Goal: Navigation & Orientation: Find specific page/section

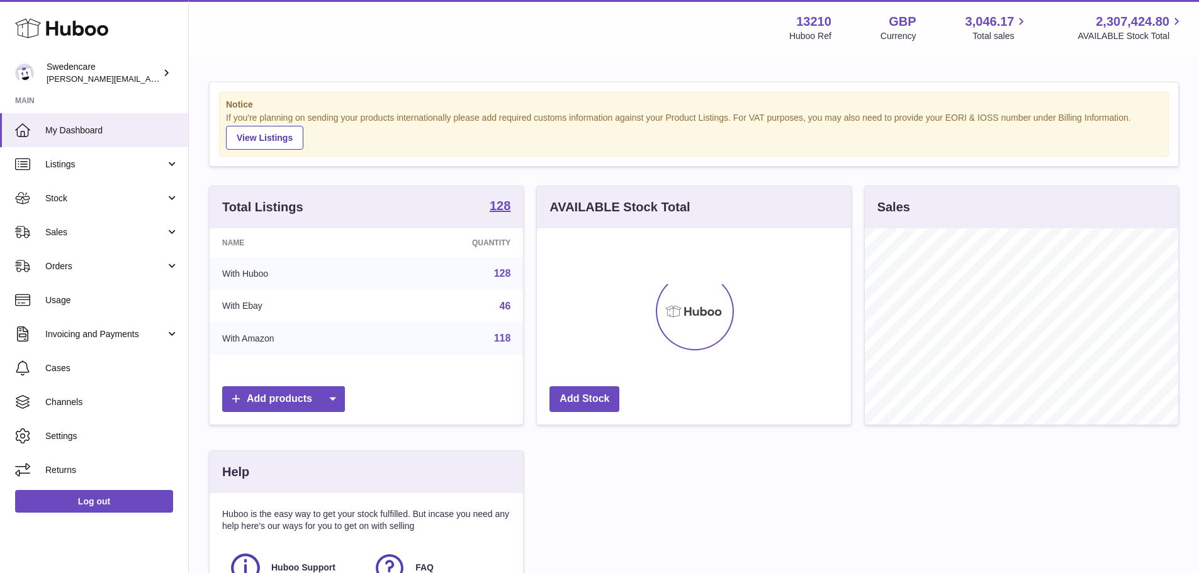
scroll to position [196, 314]
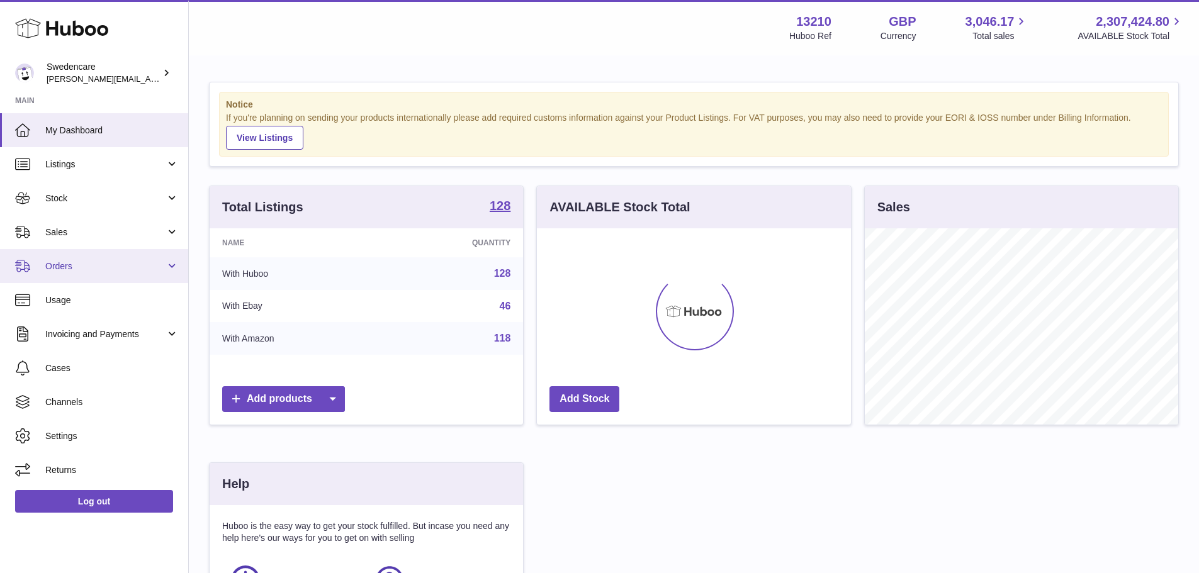
click at [75, 267] on span "Orders" at bounding box center [105, 266] width 120 height 12
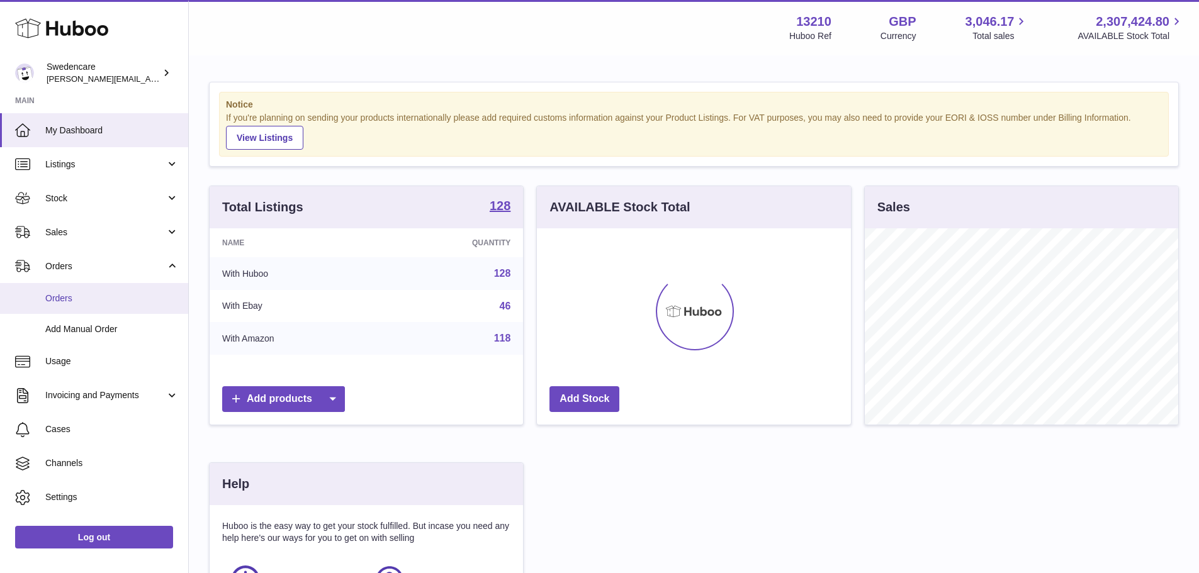
click at [84, 294] on span "Orders" at bounding box center [111, 299] width 133 height 12
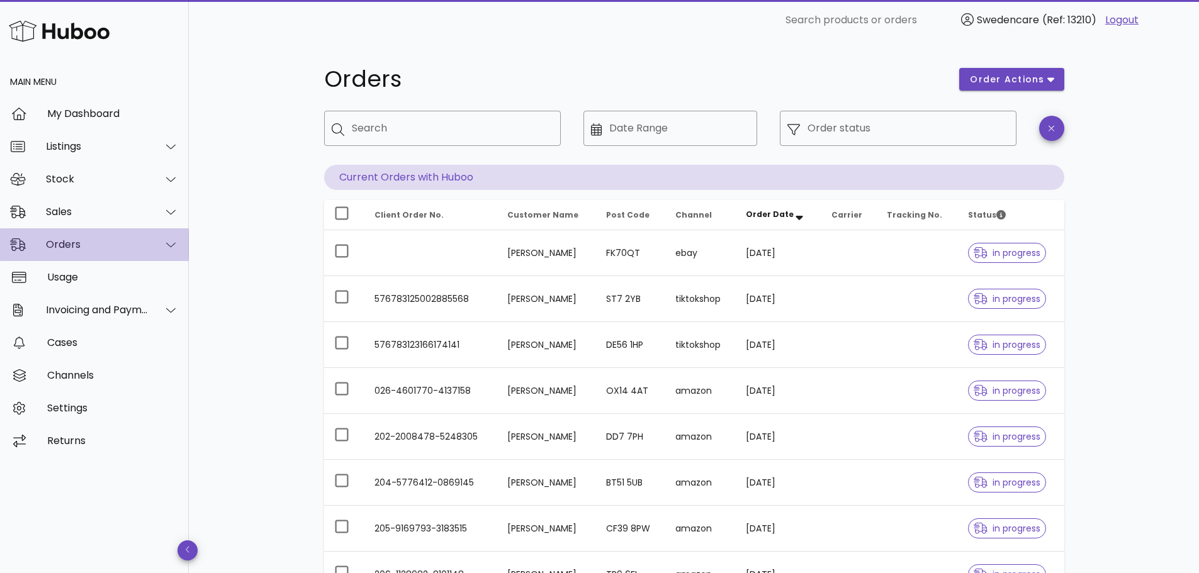
click at [79, 244] on div "Orders" at bounding box center [97, 244] width 103 height 12
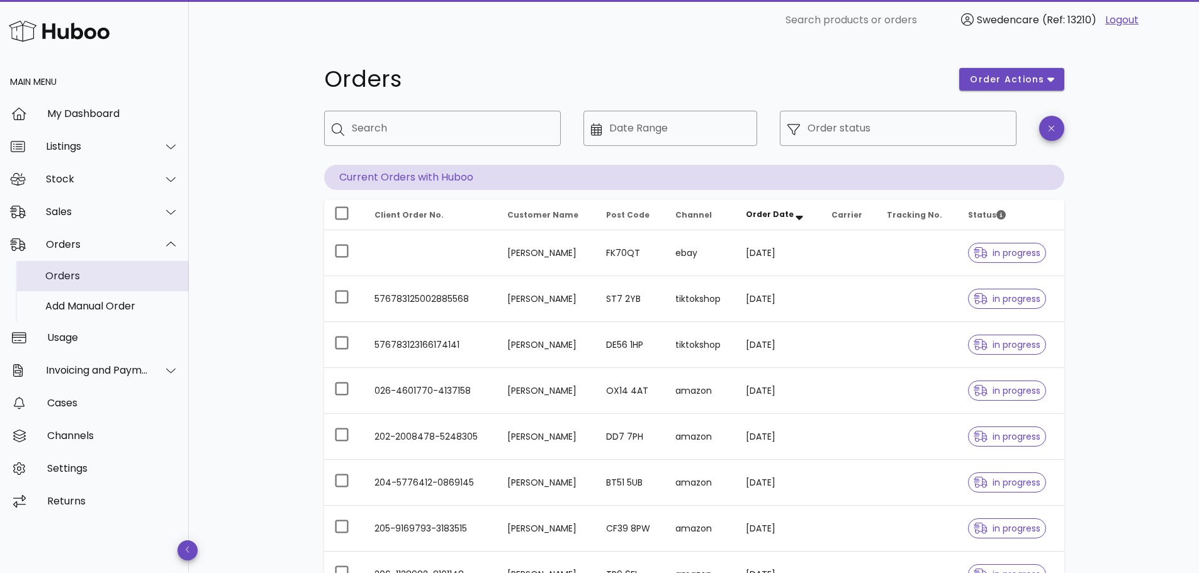
click at [77, 282] on div "Orders" at bounding box center [111, 276] width 133 height 12
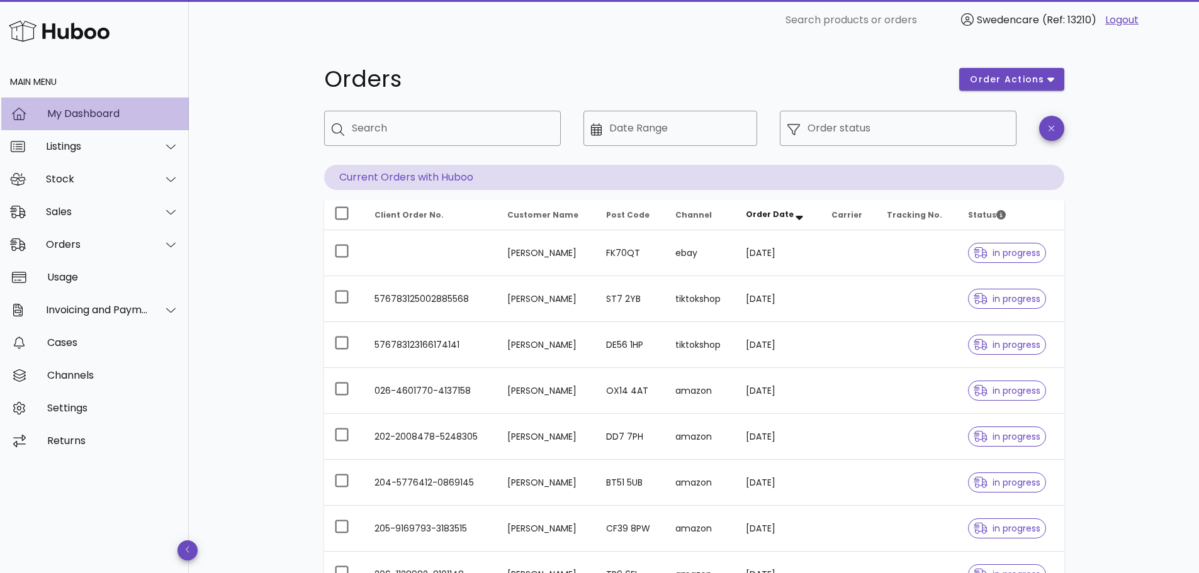
click at [53, 116] on div "My Dashboard" at bounding box center [113, 114] width 132 height 12
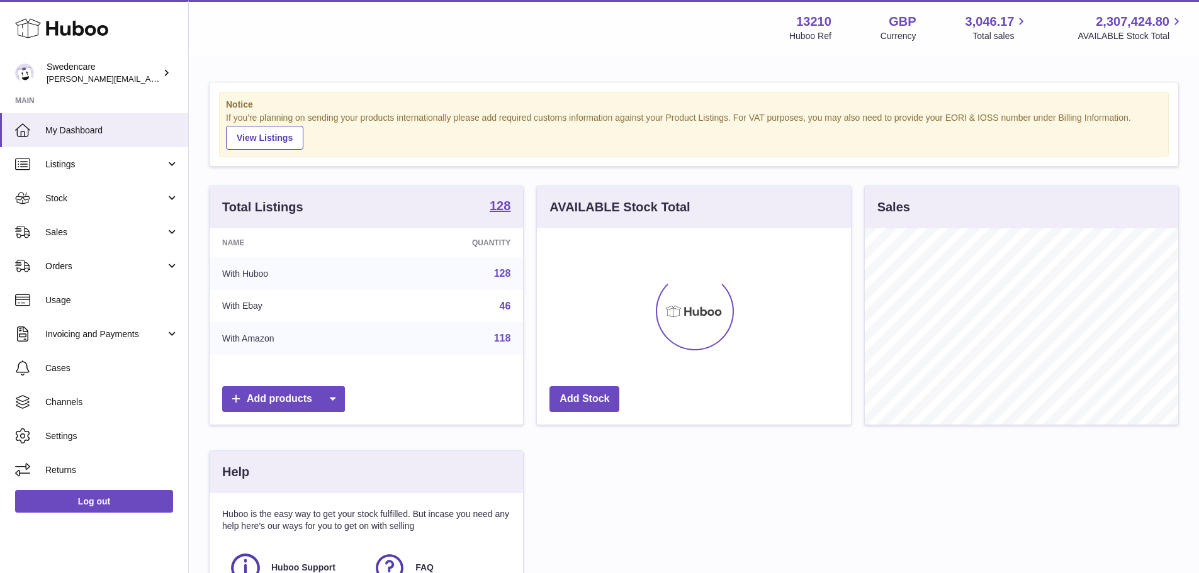
scroll to position [196, 314]
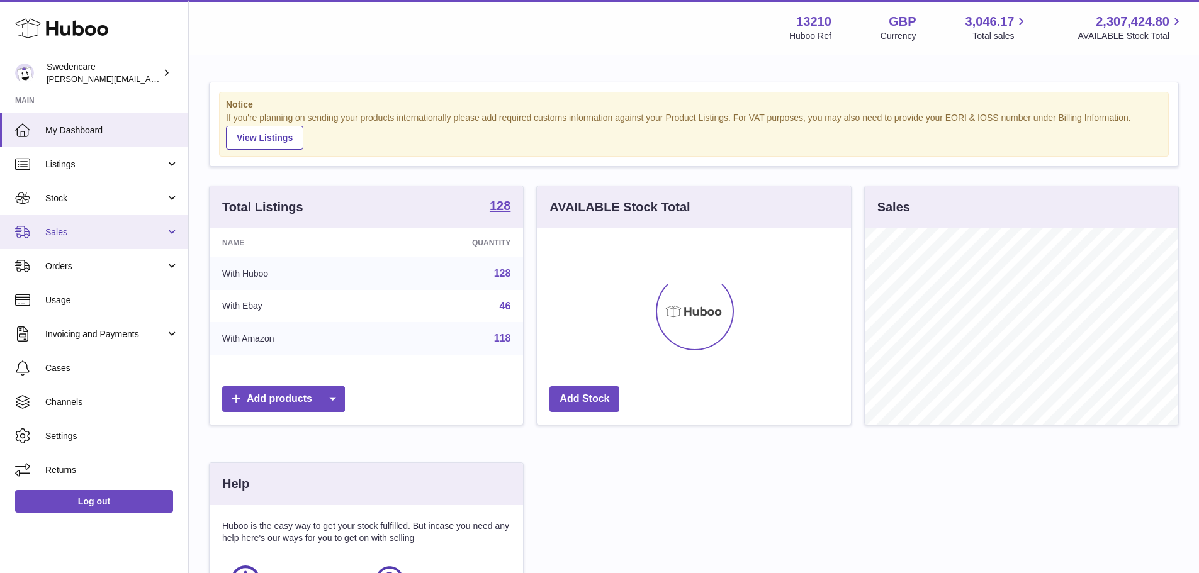
click at [81, 243] on link "Sales" at bounding box center [94, 232] width 188 height 34
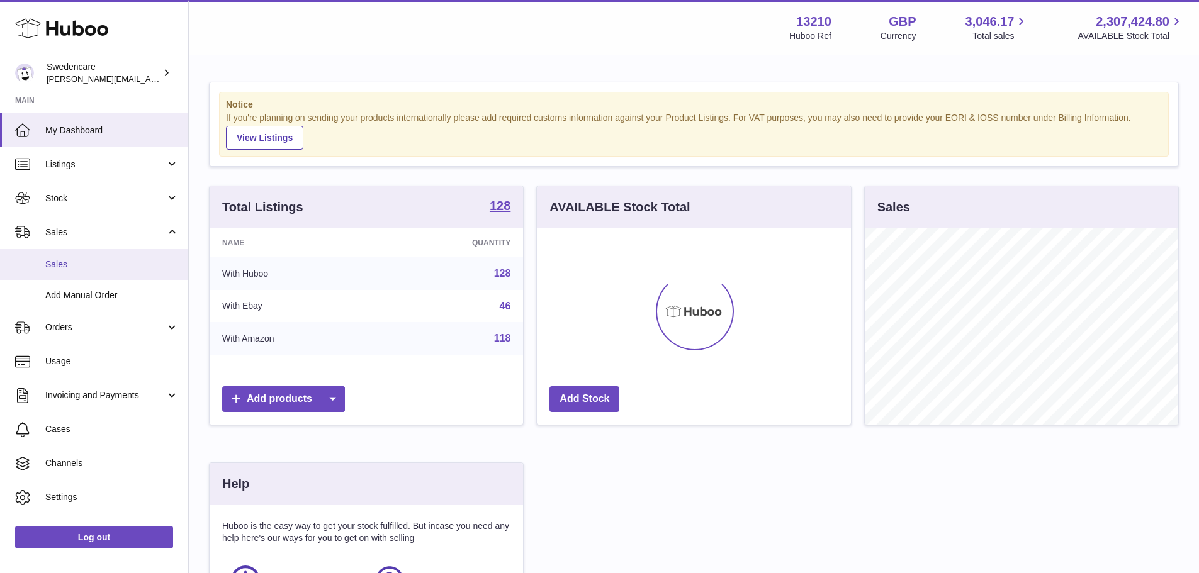
click at [84, 267] on span "Sales" at bounding box center [111, 265] width 133 height 12
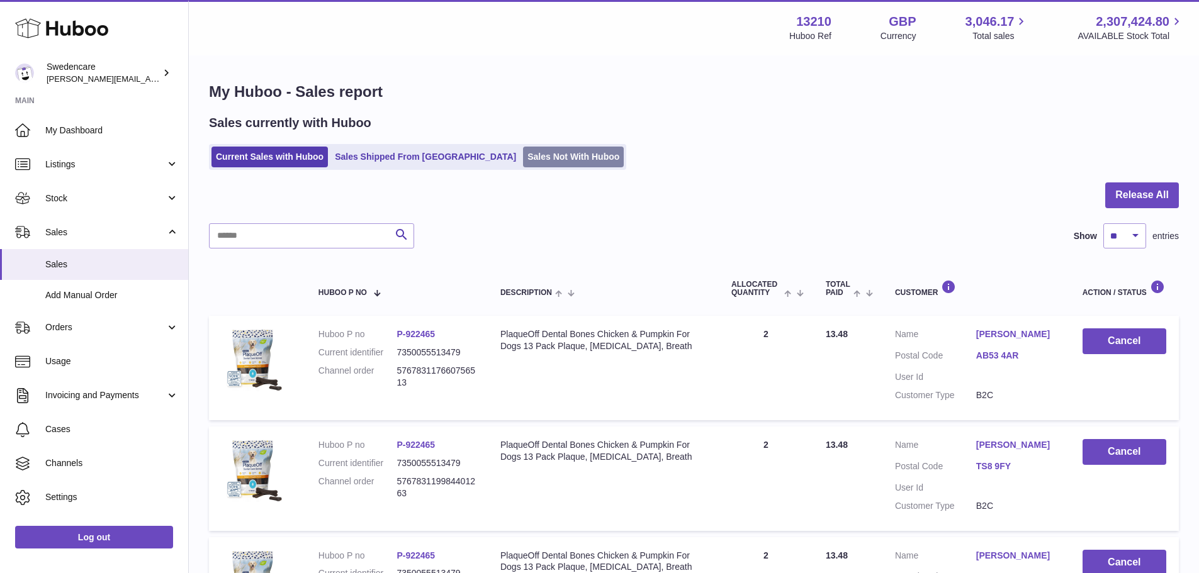
click at [523, 166] on link "Sales Not With Huboo" at bounding box center [573, 157] width 101 height 21
